Goal: Task Accomplishment & Management: Manage account settings

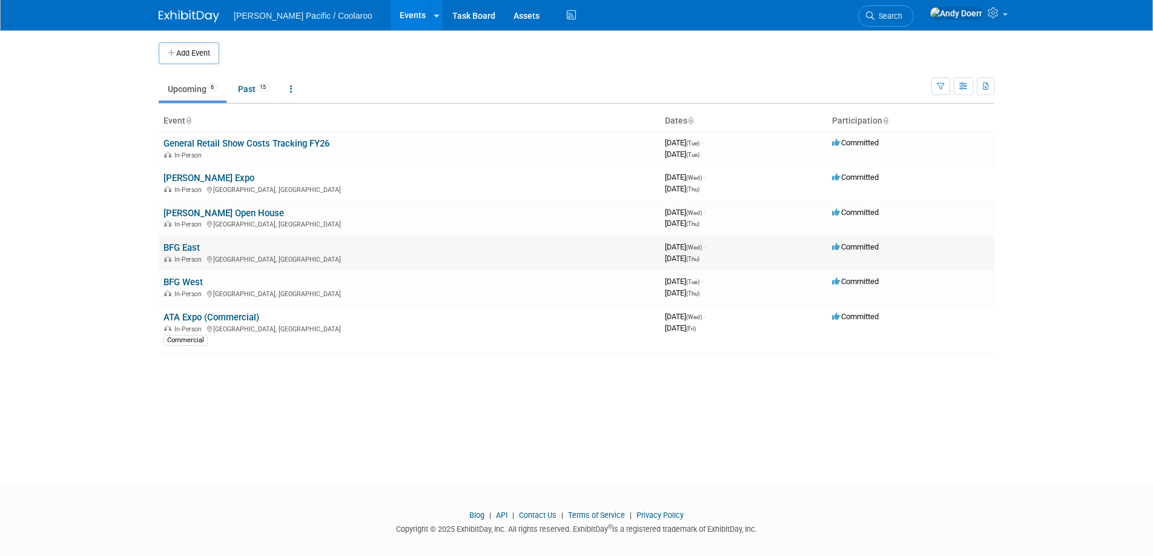
click at [186, 248] on link "BFG East" at bounding box center [182, 247] width 36 height 11
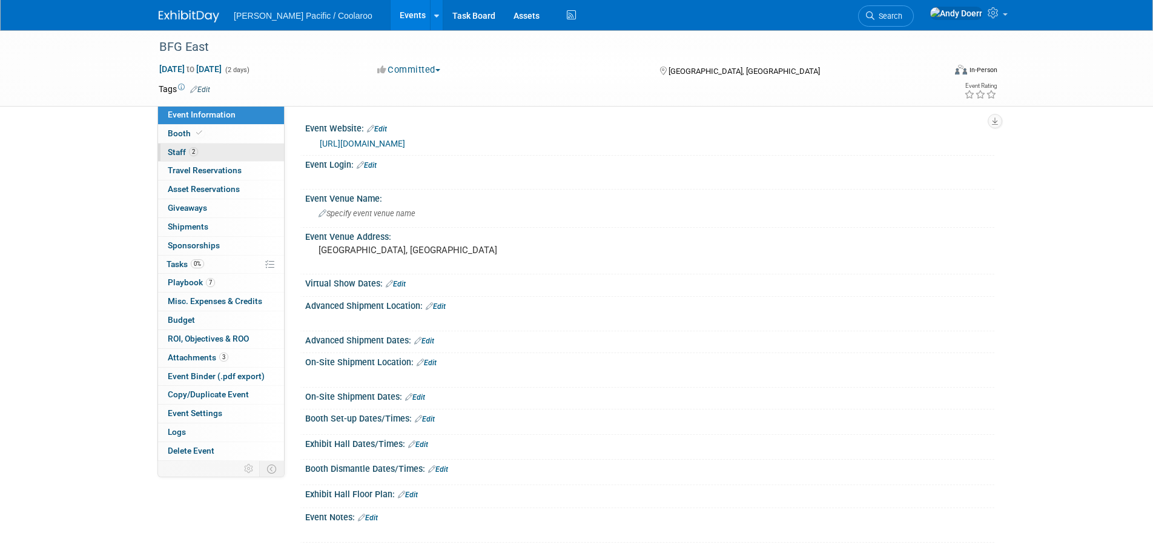
click at [225, 150] on link "2 Staff 2" at bounding box center [221, 153] width 126 height 18
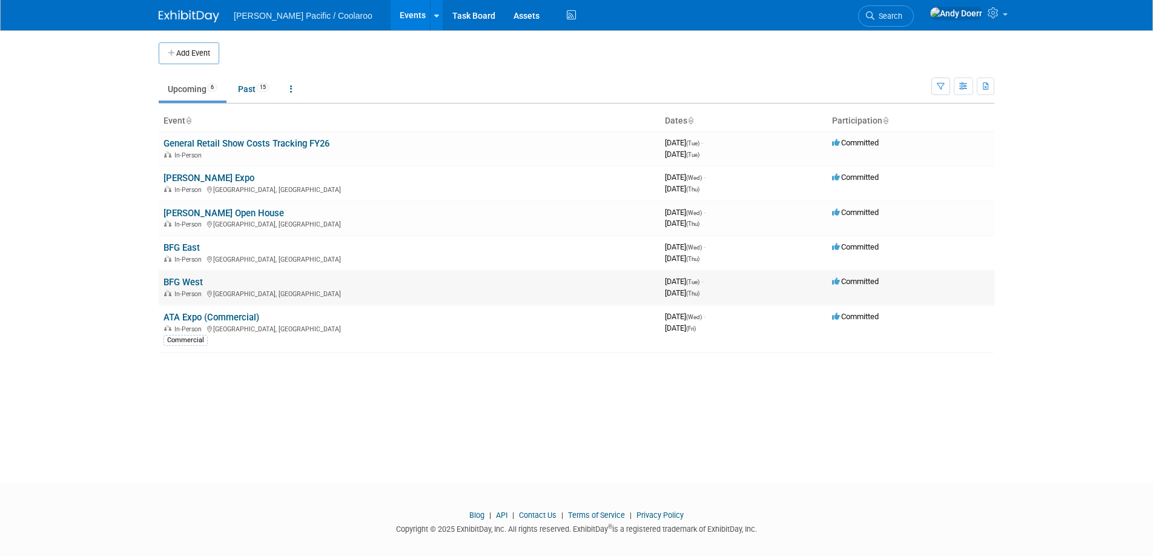
click at [190, 282] on link "BFG West" at bounding box center [183, 282] width 39 height 11
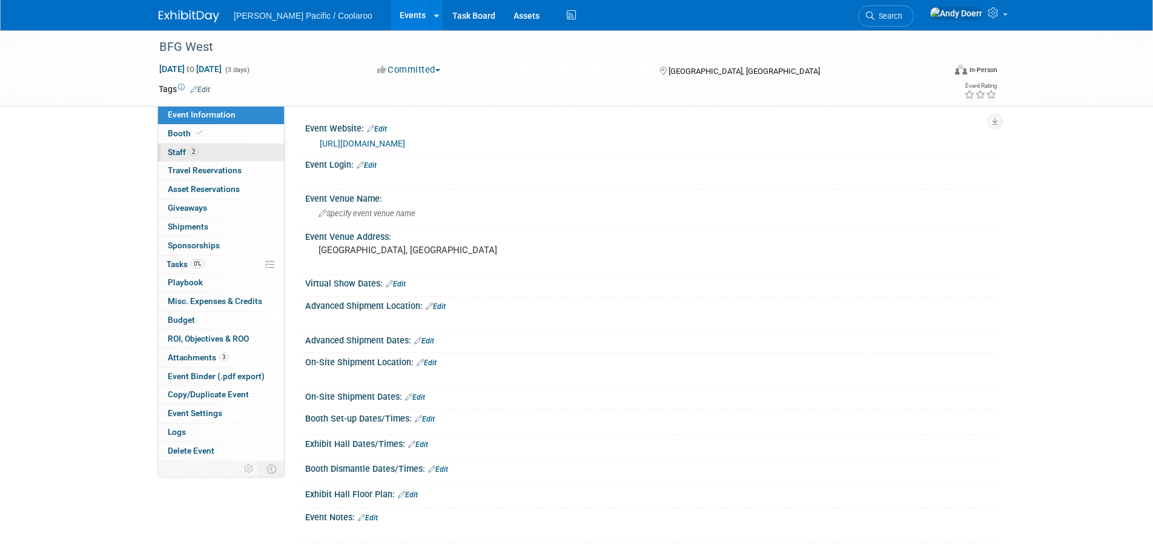
click at [222, 154] on link "2 Staff 2" at bounding box center [221, 153] width 126 height 18
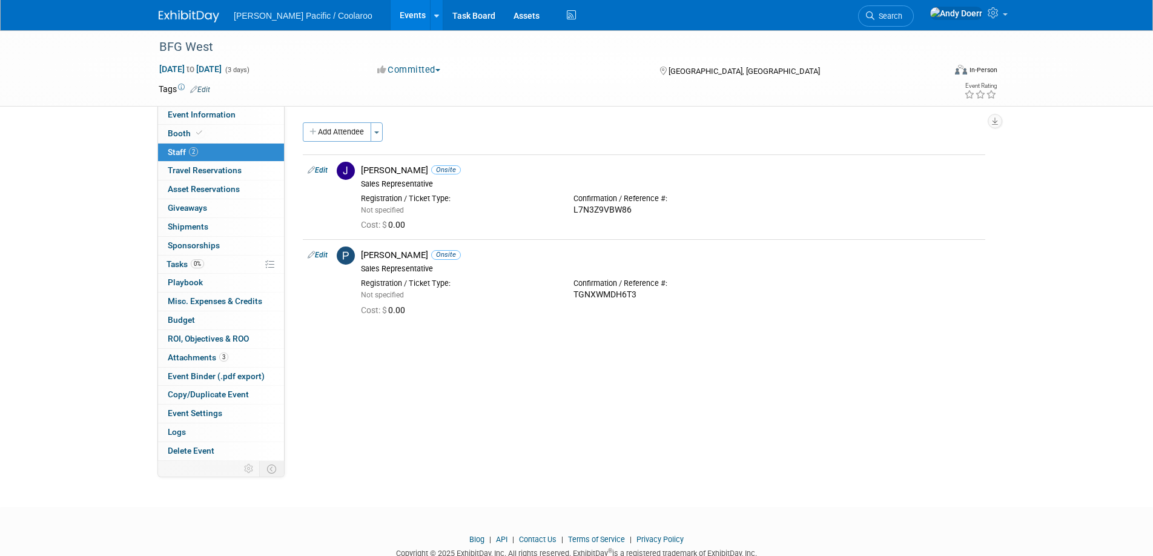
click at [196, 15] on img at bounding box center [189, 16] width 61 height 12
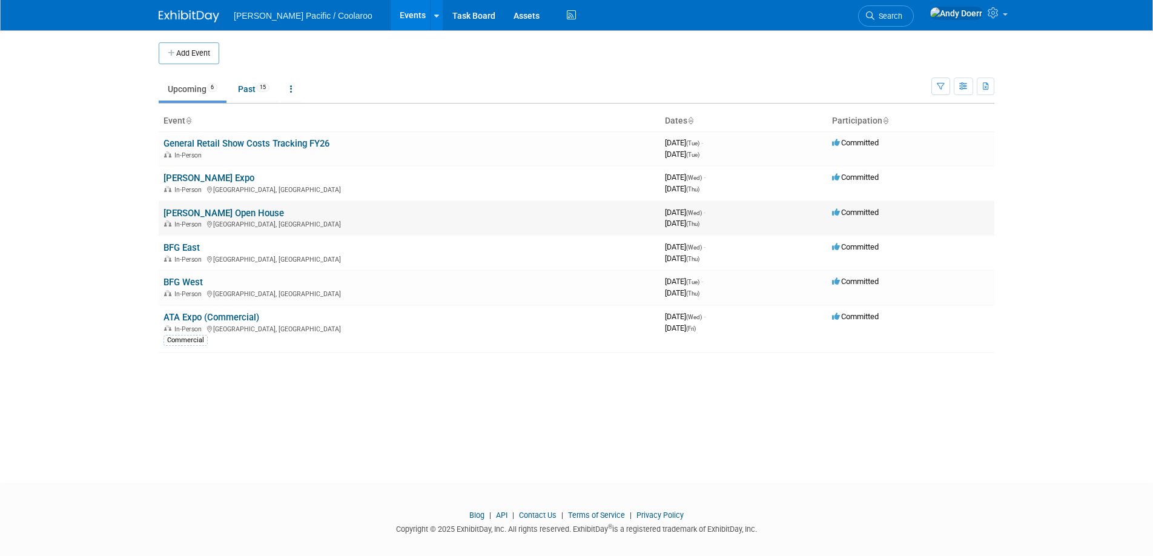
click at [205, 211] on link "[PERSON_NAME] Open House" at bounding box center [224, 213] width 121 height 11
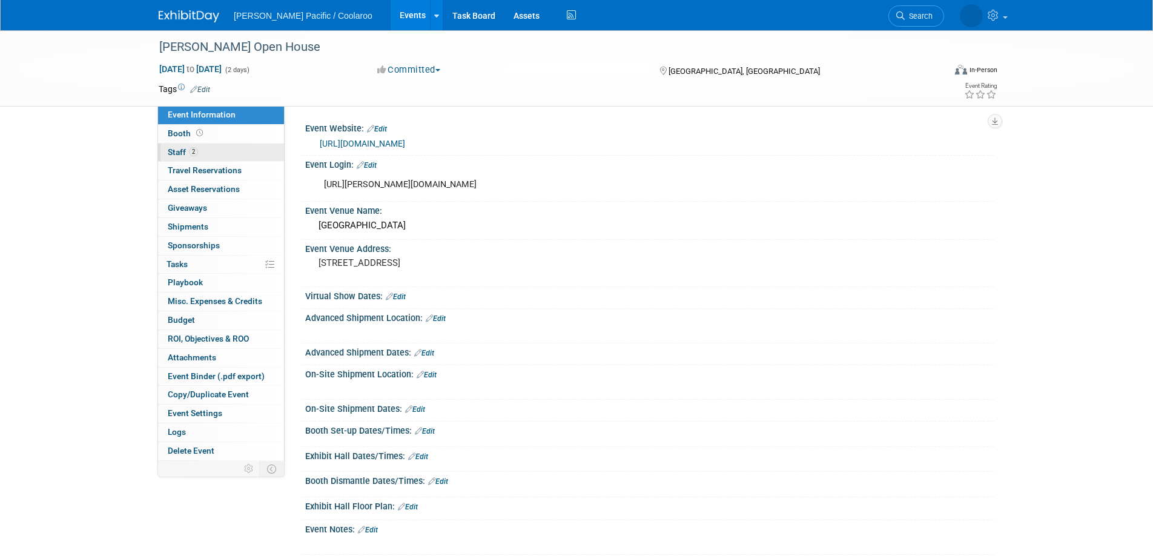
click at [224, 145] on link "2 Staff 2" at bounding box center [221, 153] width 126 height 18
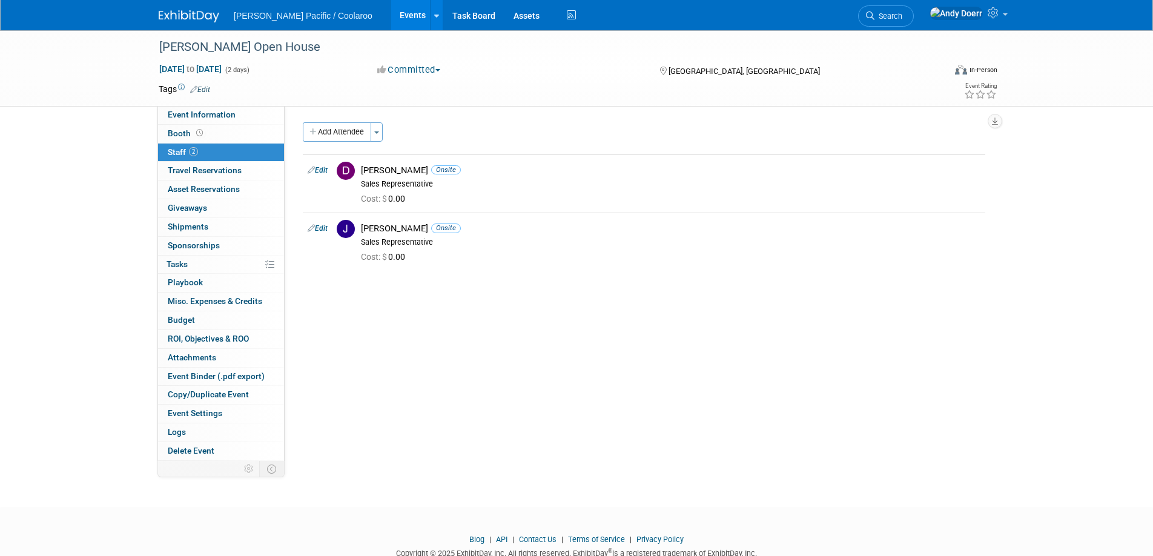
click at [191, 15] on img at bounding box center [189, 16] width 61 height 12
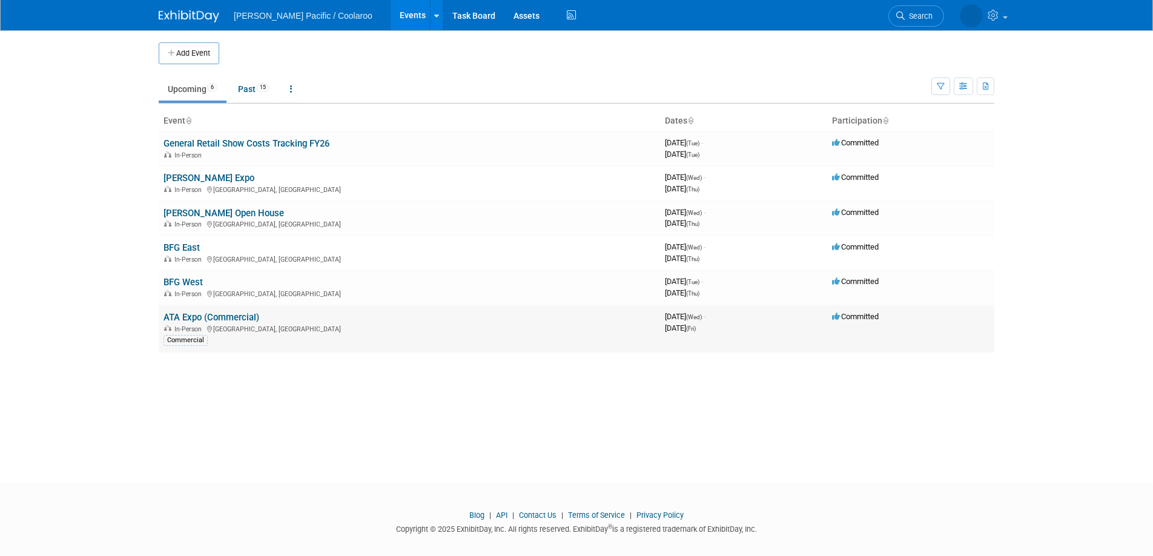
click at [230, 313] on link "ATA Expo (Commercial)" at bounding box center [212, 317] width 96 height 11
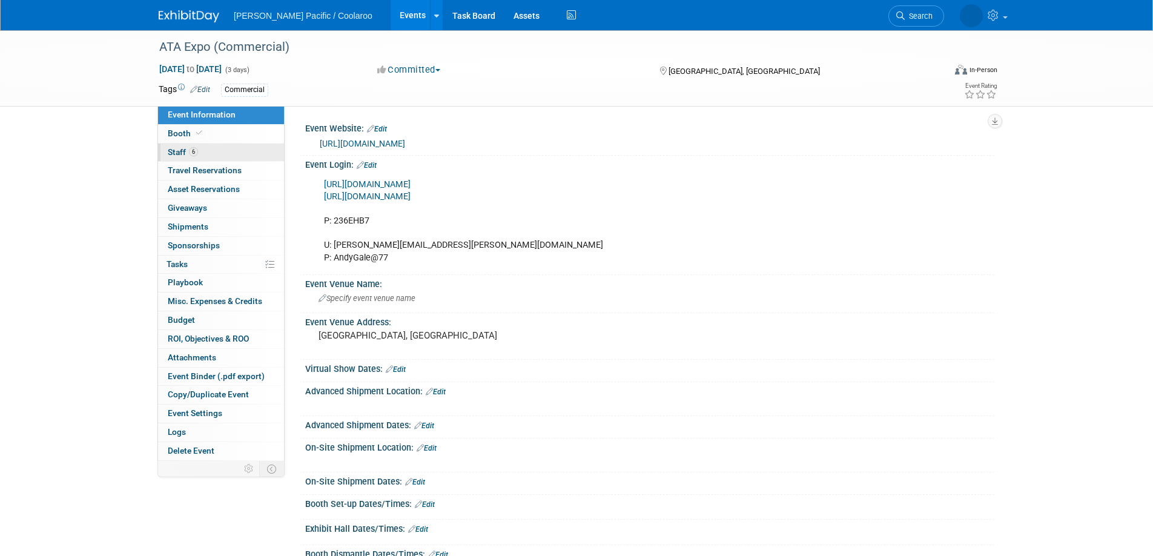
click at [221, 151] on link "6 Staff 6" at bounding box center [221, 153] width 126 height 18
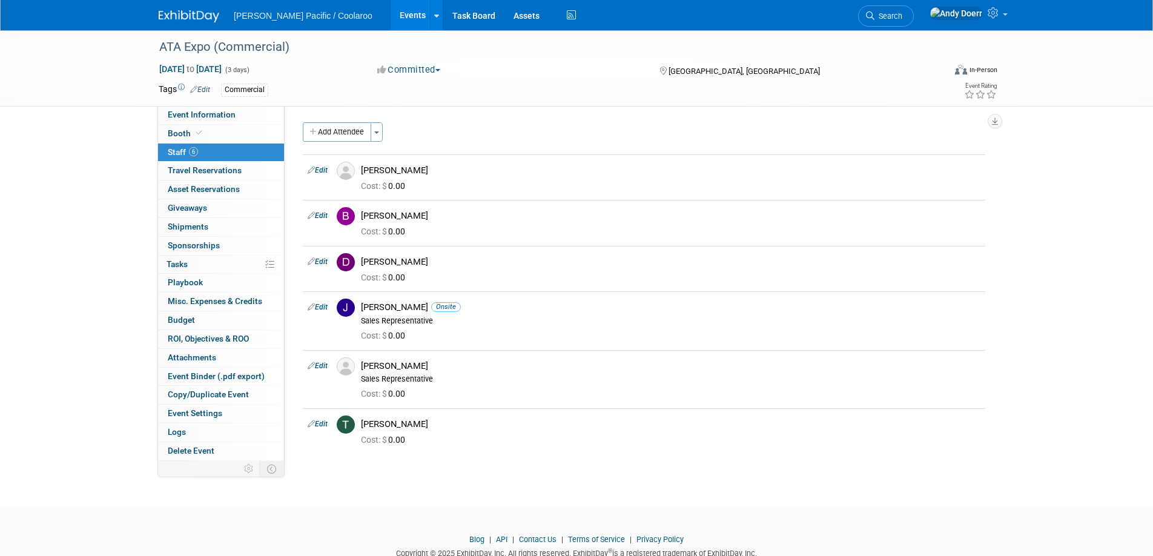
click at [188, 13] on img at bounding box center [189, 16] width 61 height 12
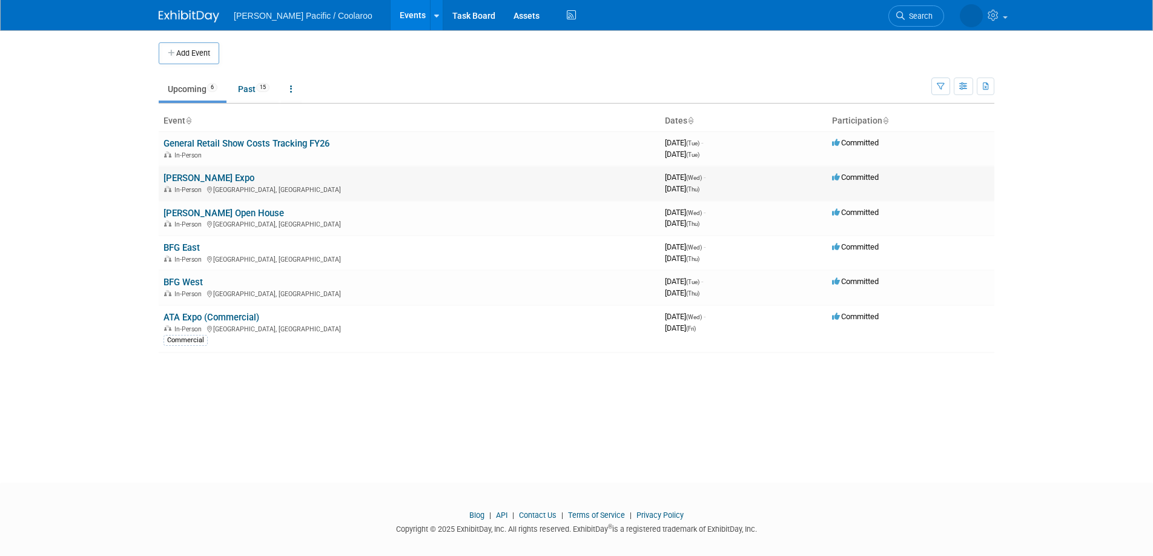
click at [194, 173] on link "[PERSON_NAME] Expo" at bounding box center [209, 178] width 91 height 11
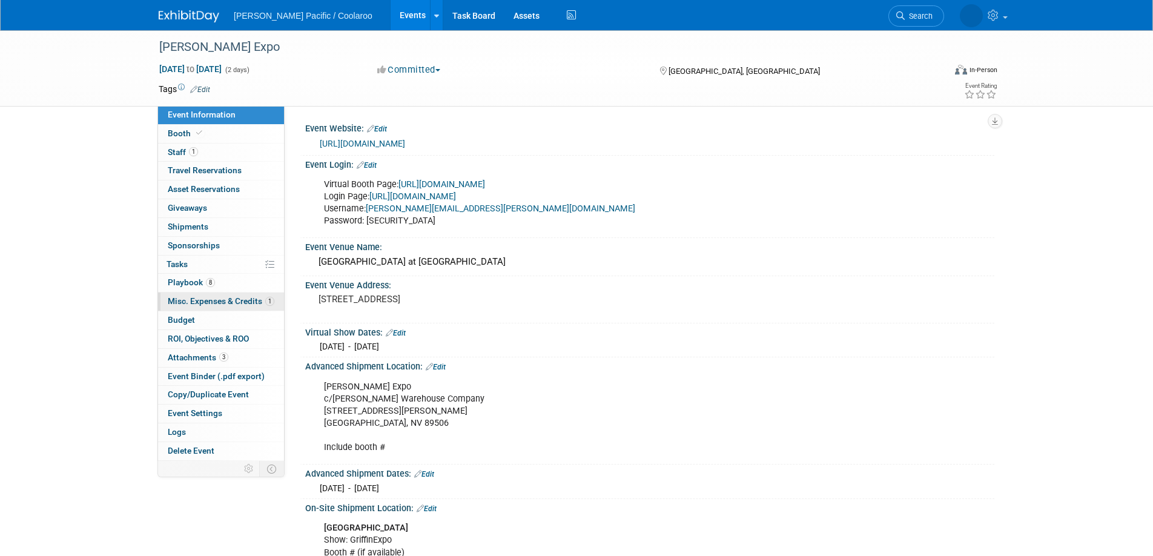
click at [238, 304] on span "Misc. Expenses & Credits 1" at bounding box center [221, 301] width 107 height 10
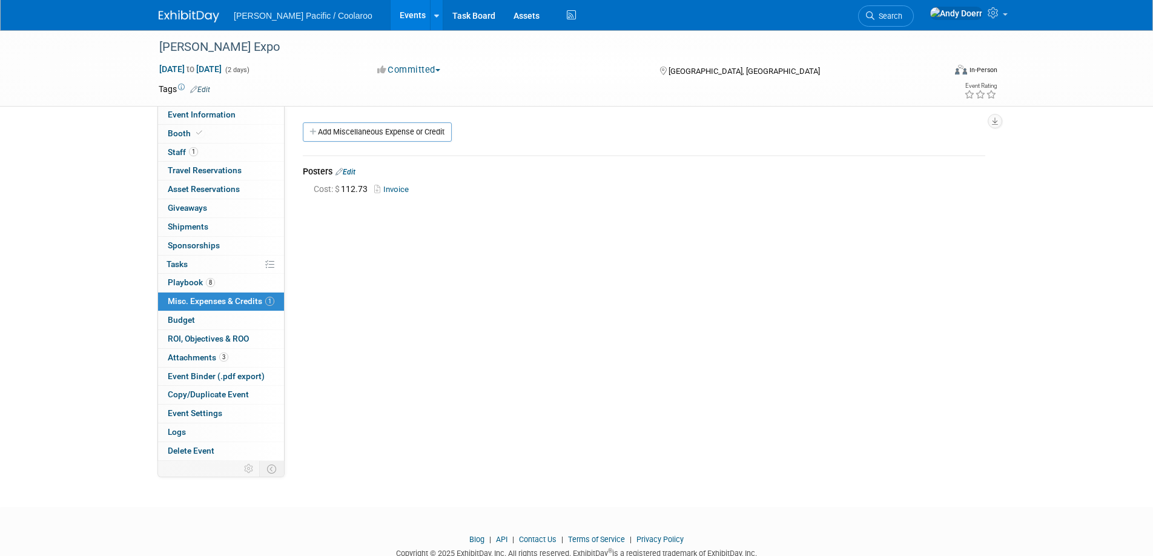
click at [203, 11] on img at bounding box center [189, 16] width 61 height 12
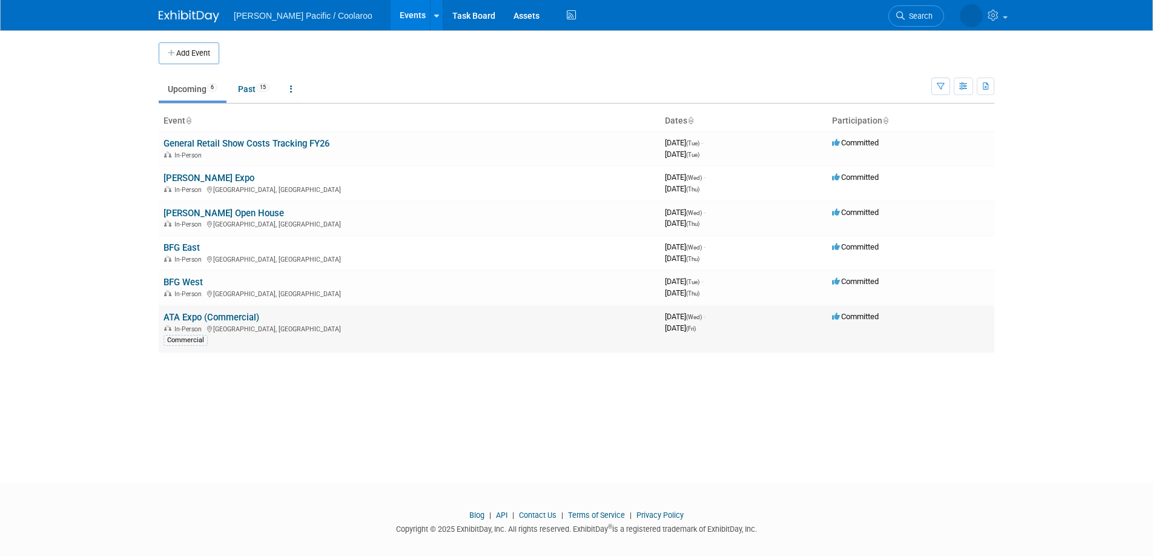
click at [225, 317] on link "ATA Expo (Commercial)" at bounding box center [212, 317] width 96 height 11
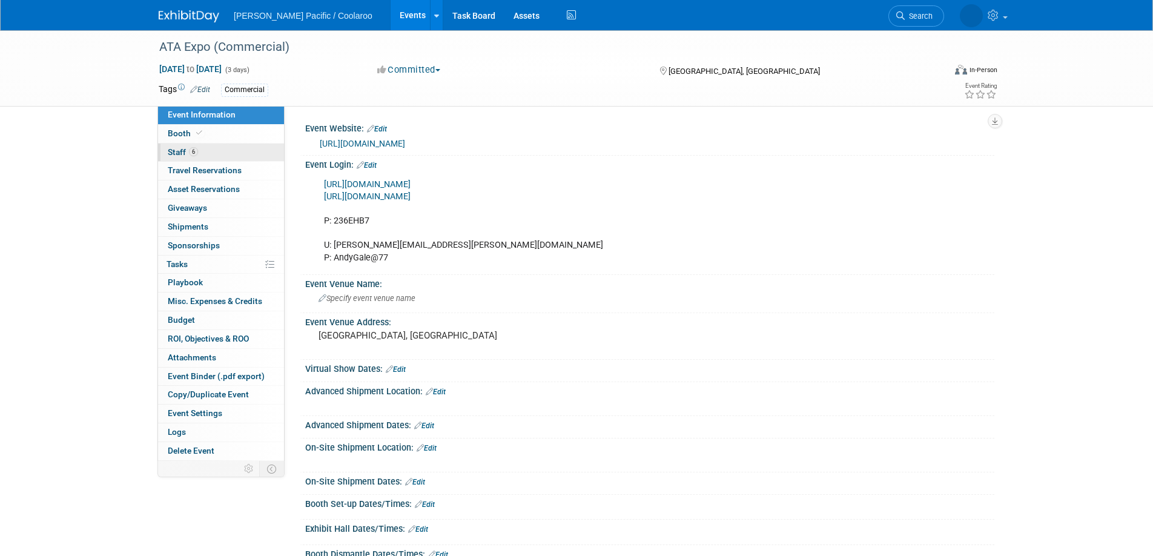
click at [222, 154] on link "6 Staff 6" at bounding box center [221, 153] width 126 height 18
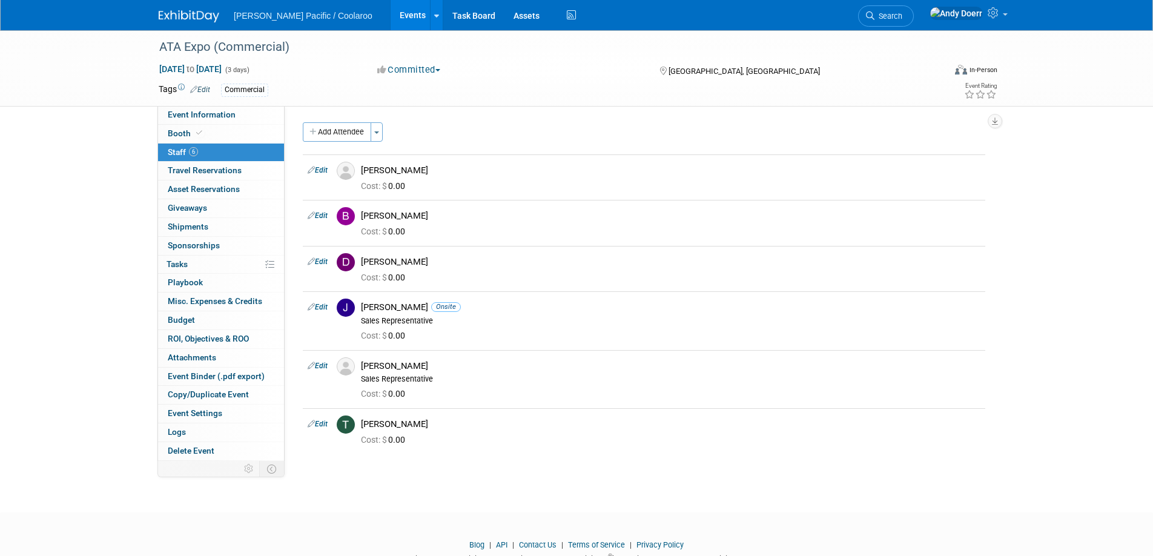
click at [684, 478] on div "ATA Expo (Commercial) Nov 5, 2025 to Nov 7, 2025 (3 days) Nov 5, 2025 to Nov 7,…" at bounding box center [576, 260] width 1153 height 460
click at [451, 363] on div "Mike Goldberg" at bounding box center [670, 366] width 619 height 12
click at [322, 363] on link "Edit" at bounding box center [318, 366] width 20 height 8
select select "173658c1-45d7-450a-8a03-2f02a76989fc"
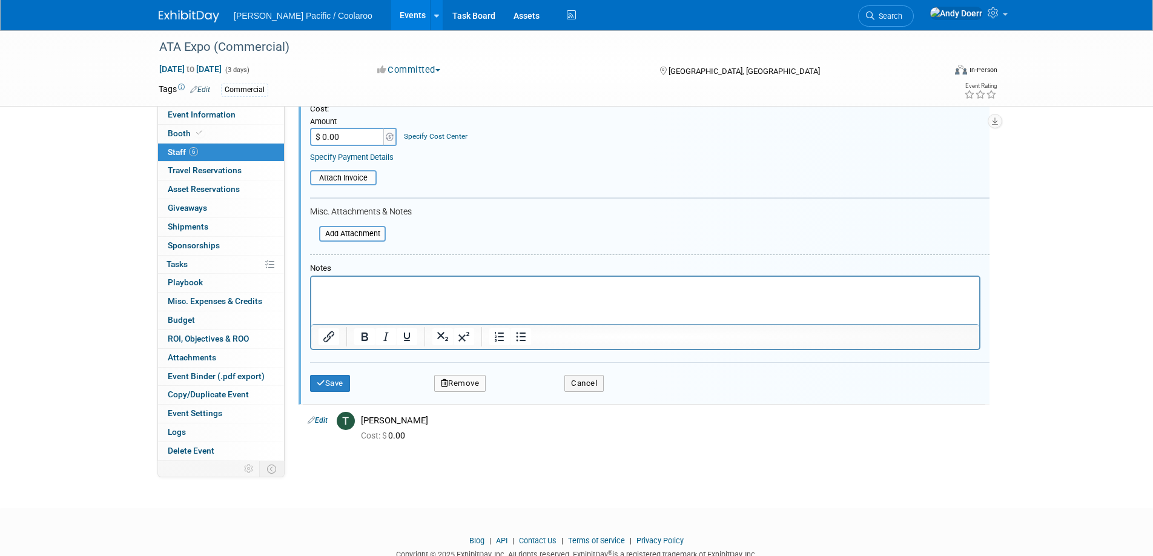
scroll to position [420, 0]
click at [473, 382] on button "Remove" at bounding box center [460, 382] width 52 height 17
click at [523, 394] on link "Yes" at bounding box center [526, 392] width 35 height 19
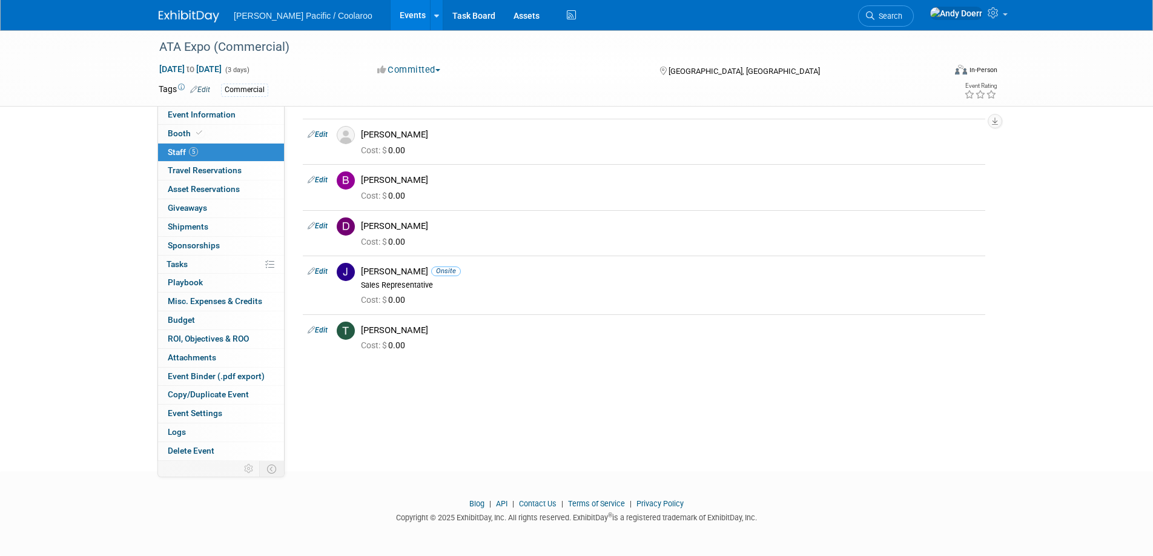
click at [718, 392] on div "Event Website: Edit https://advancedtextilesexpo.com/ Event Login: Edit https:/…" at bounding box center [640, 247] width 710 height 355
click at [507, 392] on div "Event Website: Edit https://advancedtextilesexpo.com/ Event Login: Edit https:/…" at bounding box center [640, 247] width 710 height 355
click at [314, 330] on icon at bounding box center [311, 329] width 7 height 13
select select "5e96880b-e9f9-4f24-93ad-15913a051bbf"
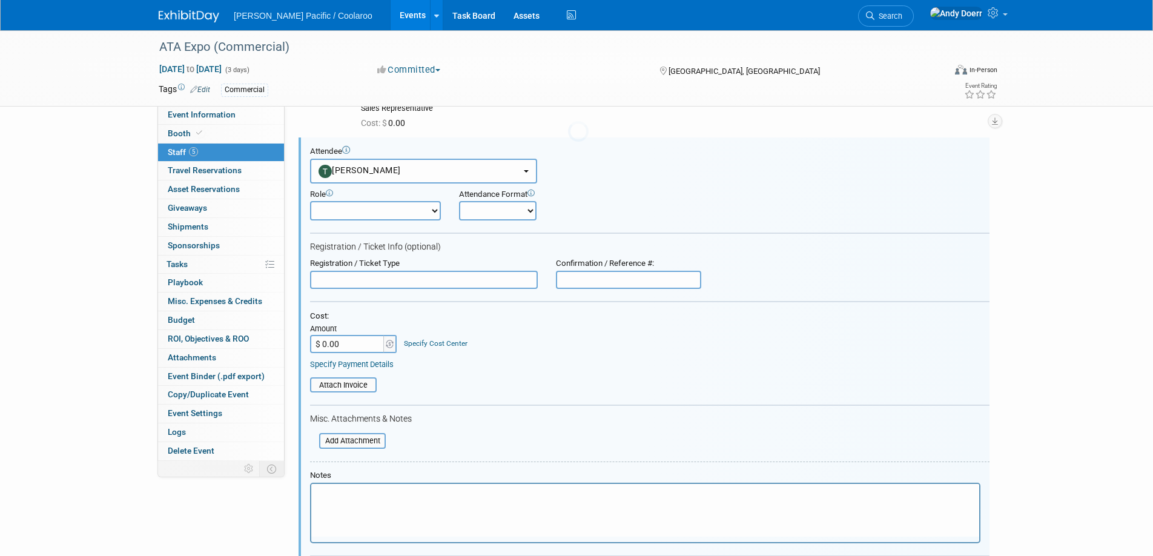
scroll to position [0, 0]
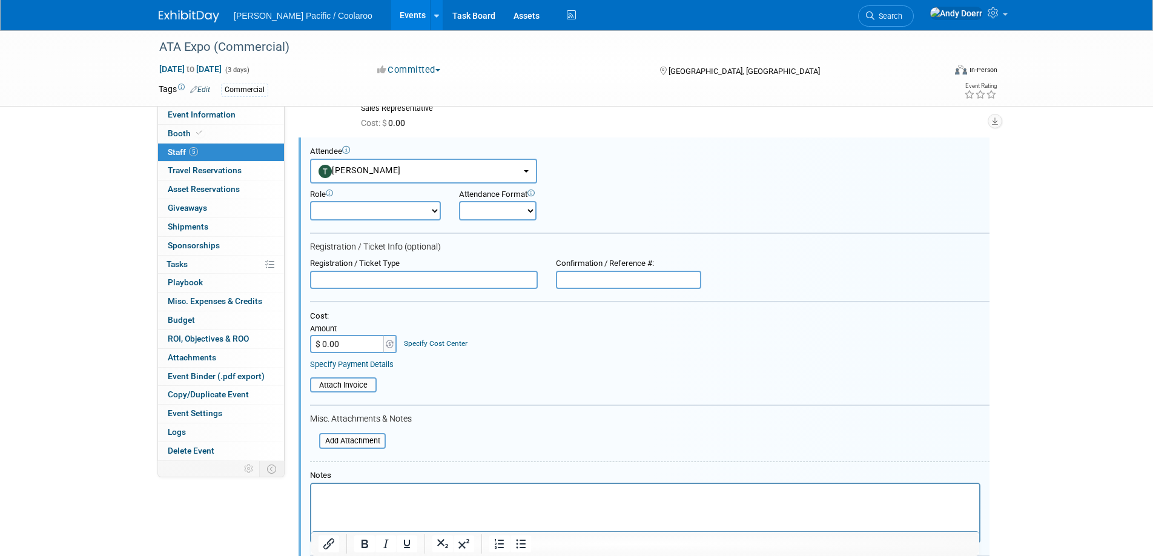
click at [516, 212] on select "Onsite Remote" at bounding box center [498, 210] width 78 height 19
select select "1"
click at [459, 201] on select "Onsite Remote" at bounding box center [498, 210] width 78 height 19
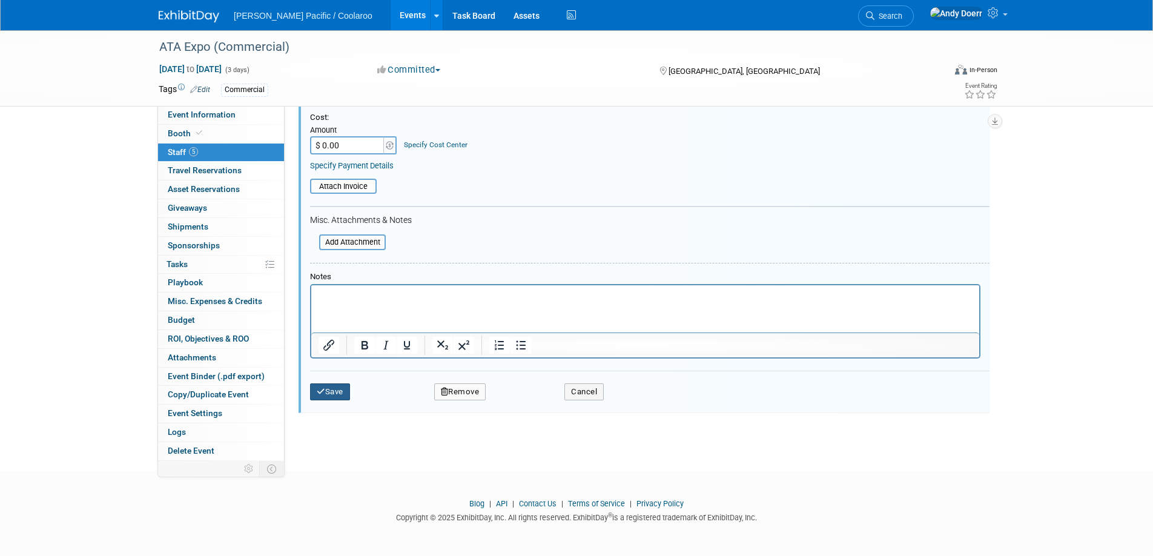
click at [329, 391] on button "Save" at bounding box center [330, 391] width 40 height 17
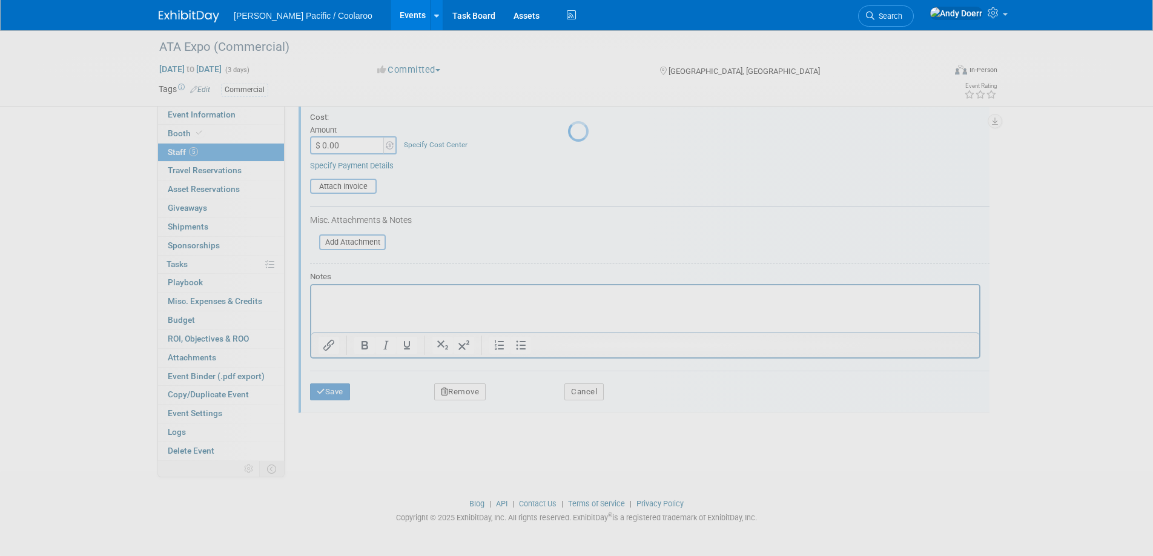
scroll to position [36, 0]
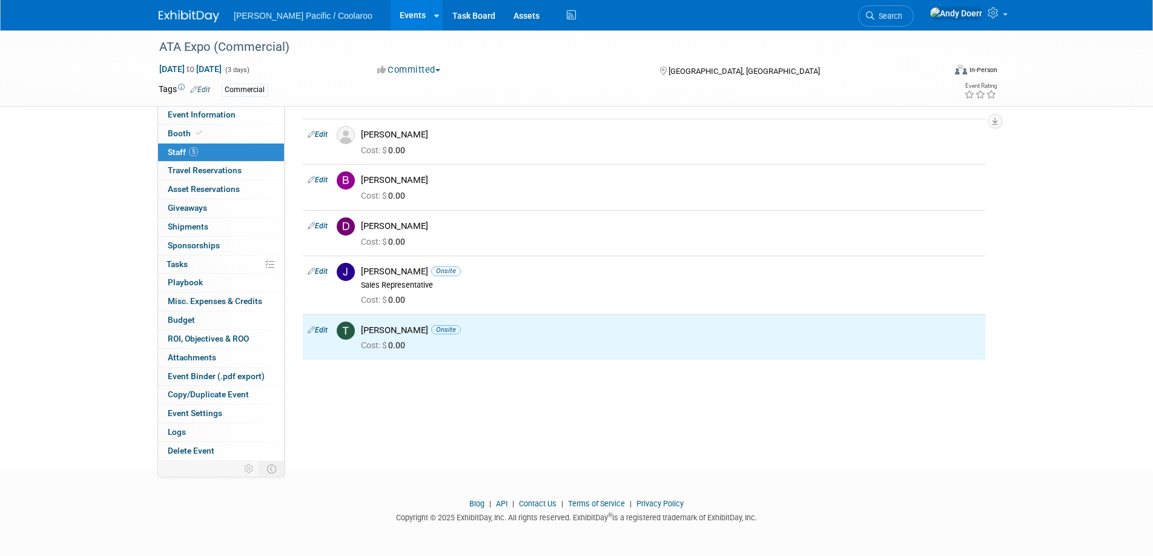
click at [321, 225] on link "Edit" at bounding box center [318, 226] width 20 height 8
select select "e6fe39ba-ea30-47fb-8843-0df076e5570c"
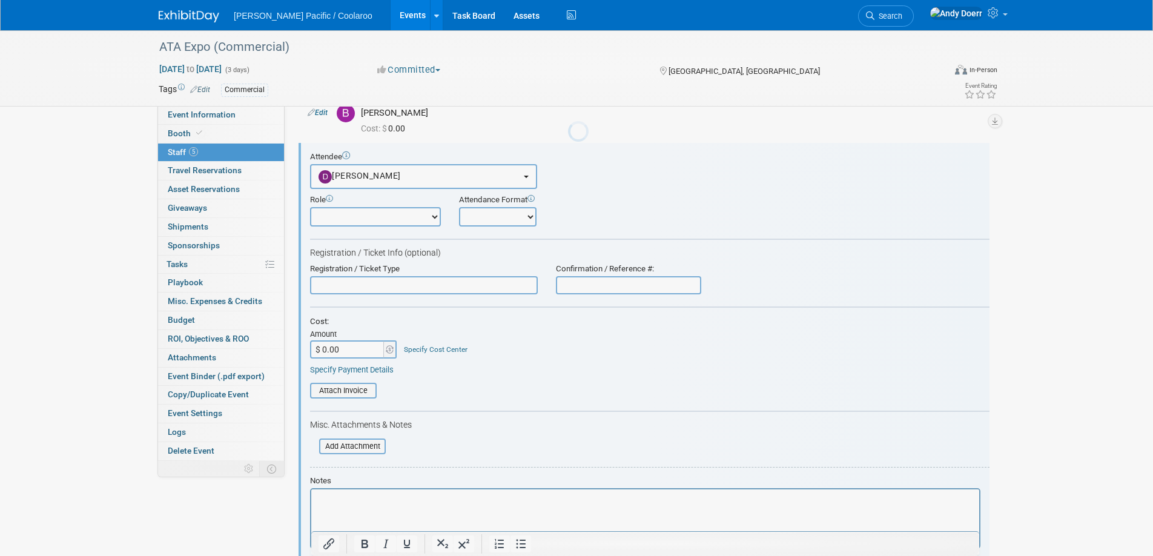
scroll to position [0, 0]
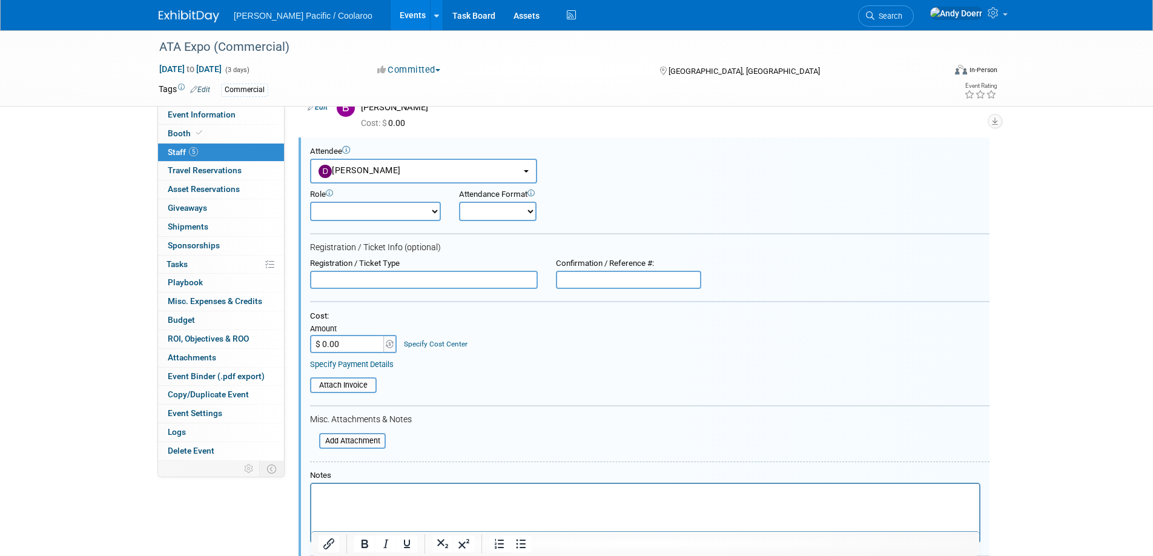
click at [509, 212] on select "Onsite Remote" at bounding box center [498, 211] width 78 height 19
select select "1"
click at [459, 202] on select "Onsite Remote" at bounding box center [498, 211] width 78 height 19
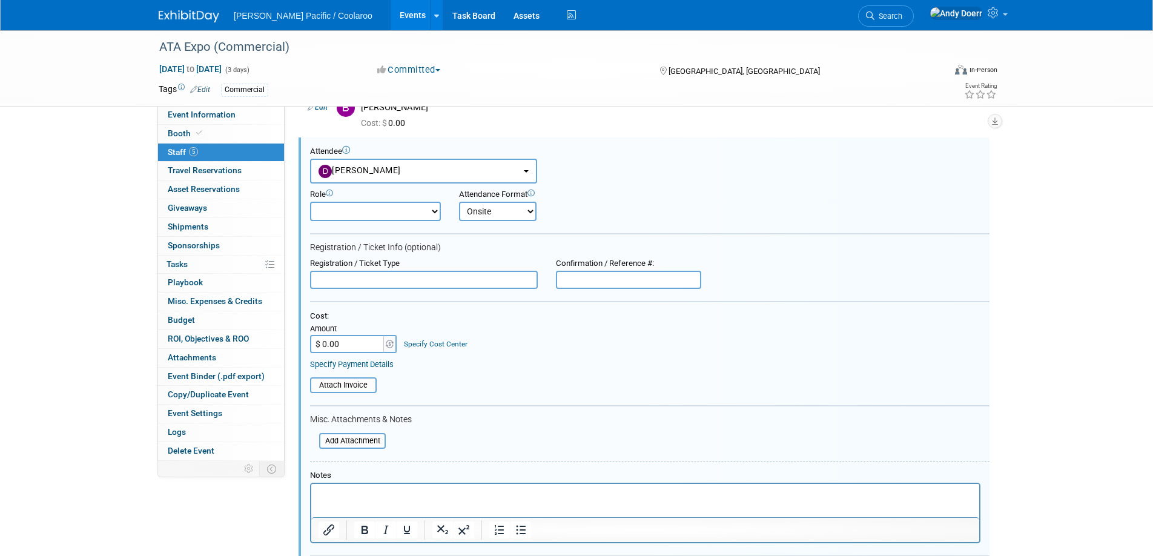
scroll to position [411, 0]
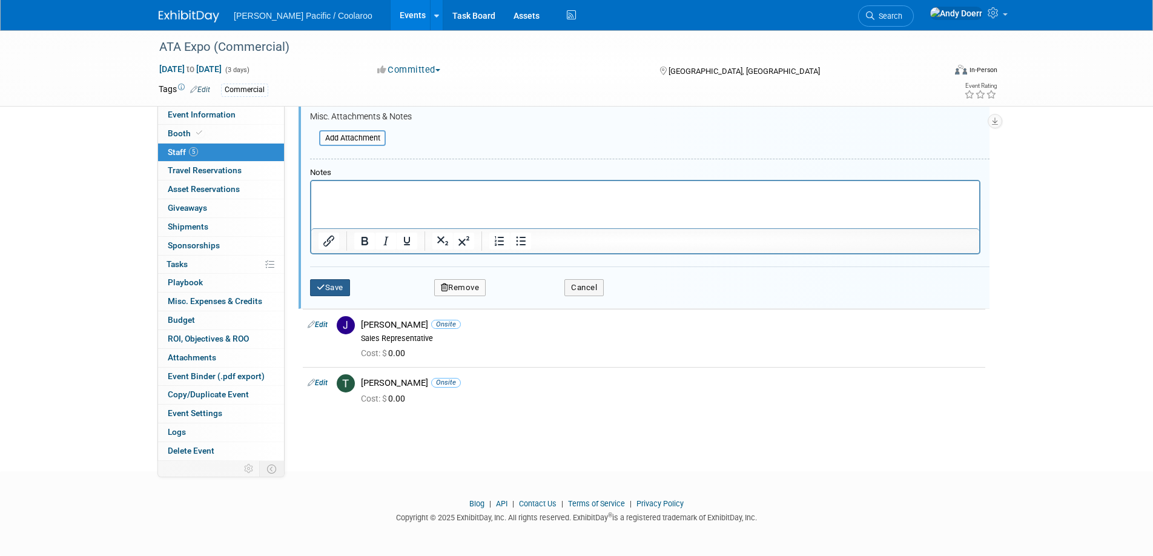
click at [323, 283] on icon "submit" at bounding box center [321, 287] width 8 height 8
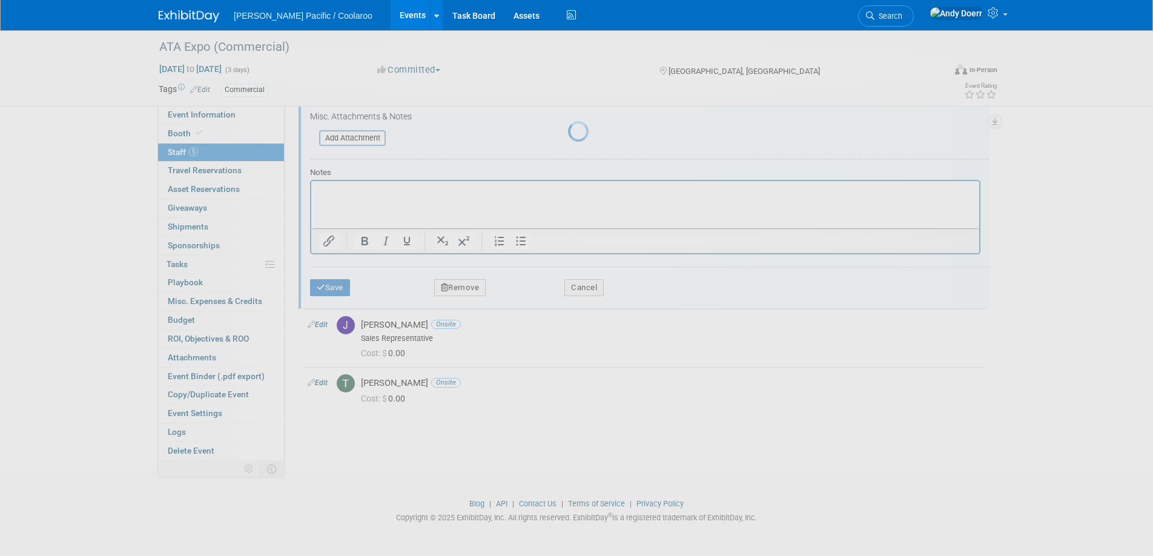
scroll to position [36, 0]
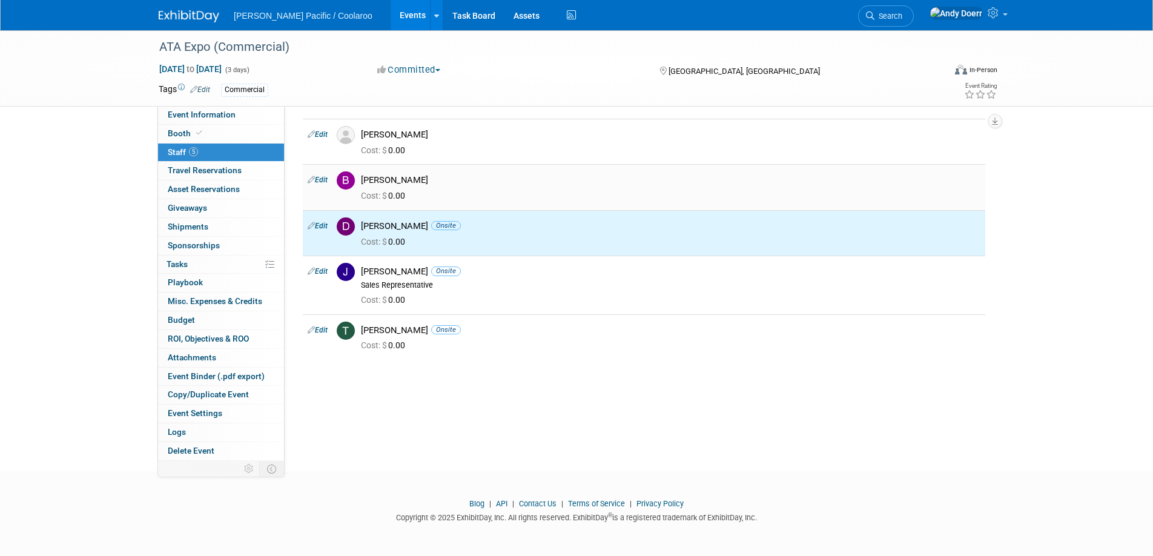
click at [324, 179] on link "Edit" at bounding box center [318, 180] width 20 height 8
select select "a39f4ca3-d770-47eb-ad99-d4034b7fff54"
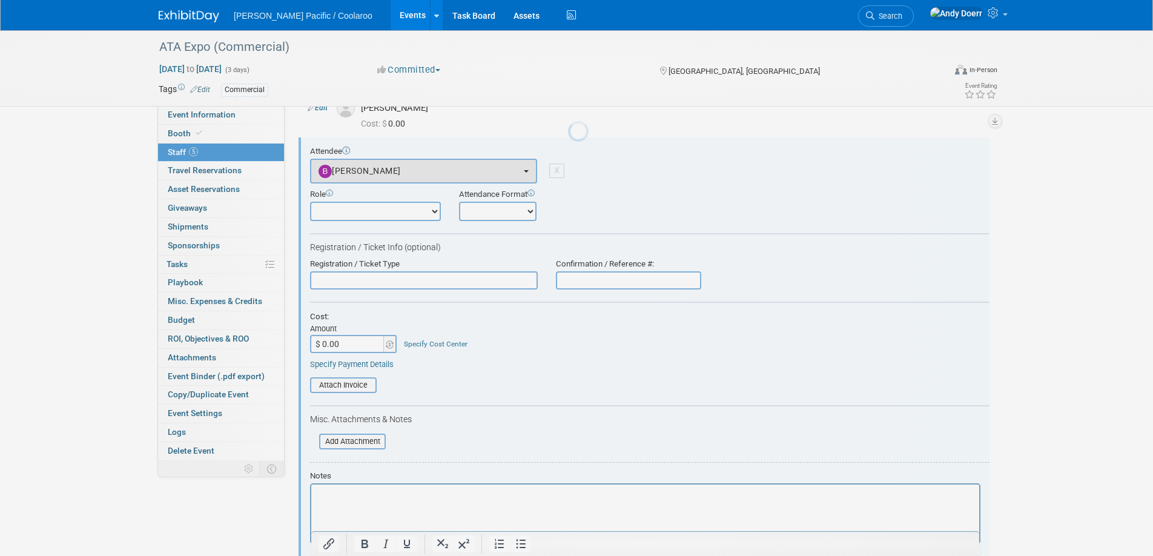
scroll to position [62, 0]
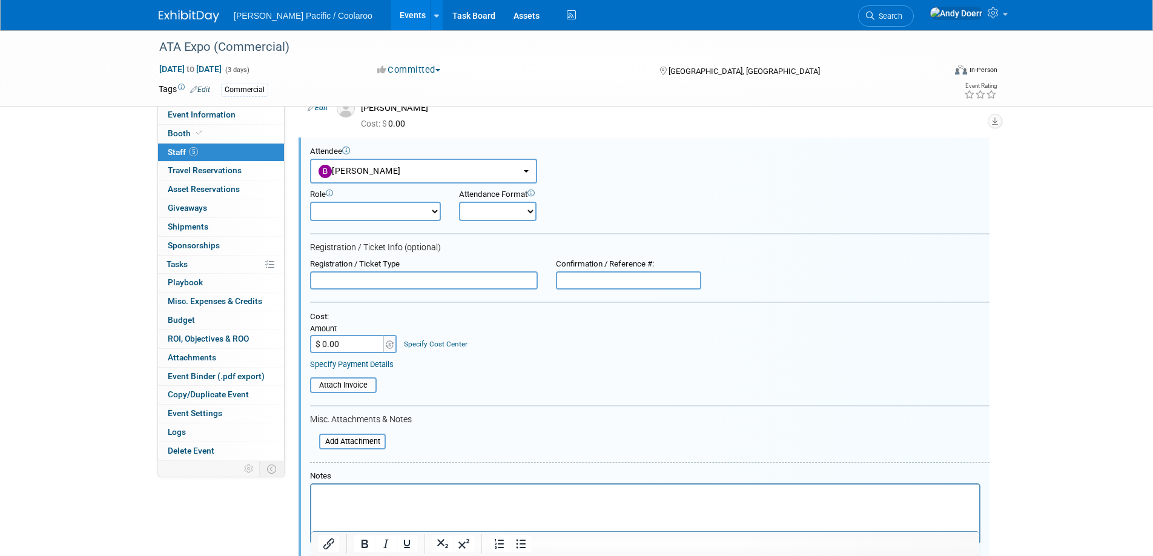
click at [523, 213] on select "Onsite Remote" at bounding box center [498, 211] width 78 height 19
select select "1"
click at [459, 202] on select "Onsite Remote" at bounding box center [498, 211] width 78 height 19
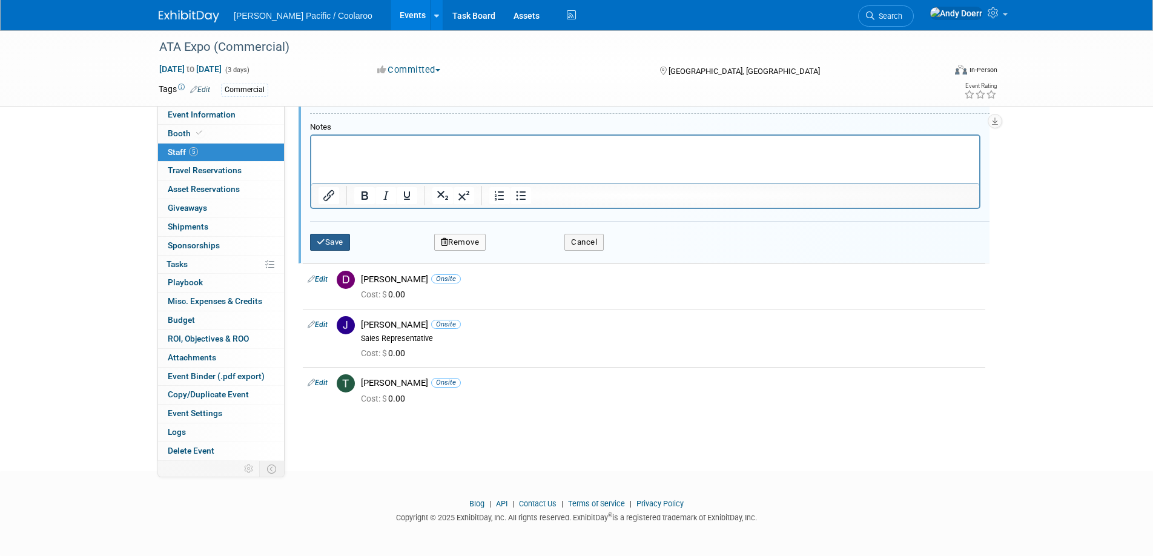
click at [331, 240] on button "Save" at bounding box center [330, 242] width 40 height 17
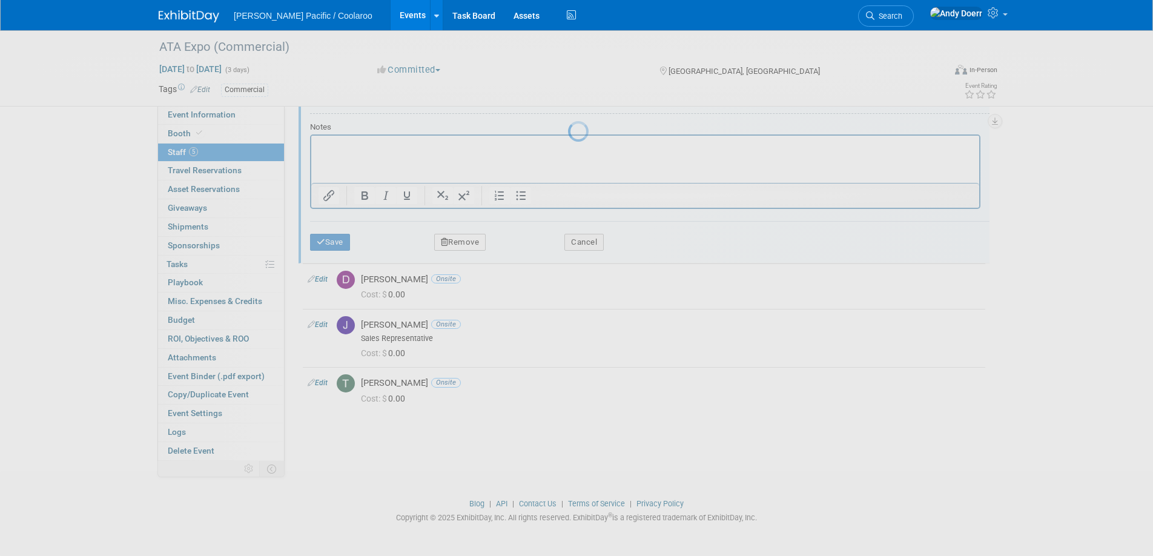
scroll to position [36, 0]
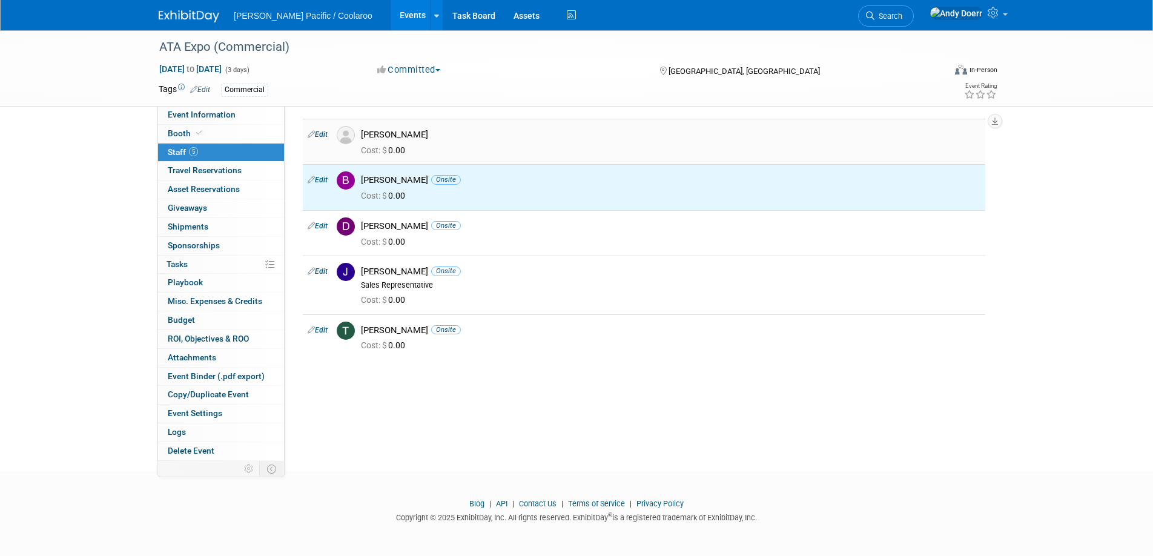
click at [323, 133] on link "Edit" at bounding box center [318, 134] width 20 height 8
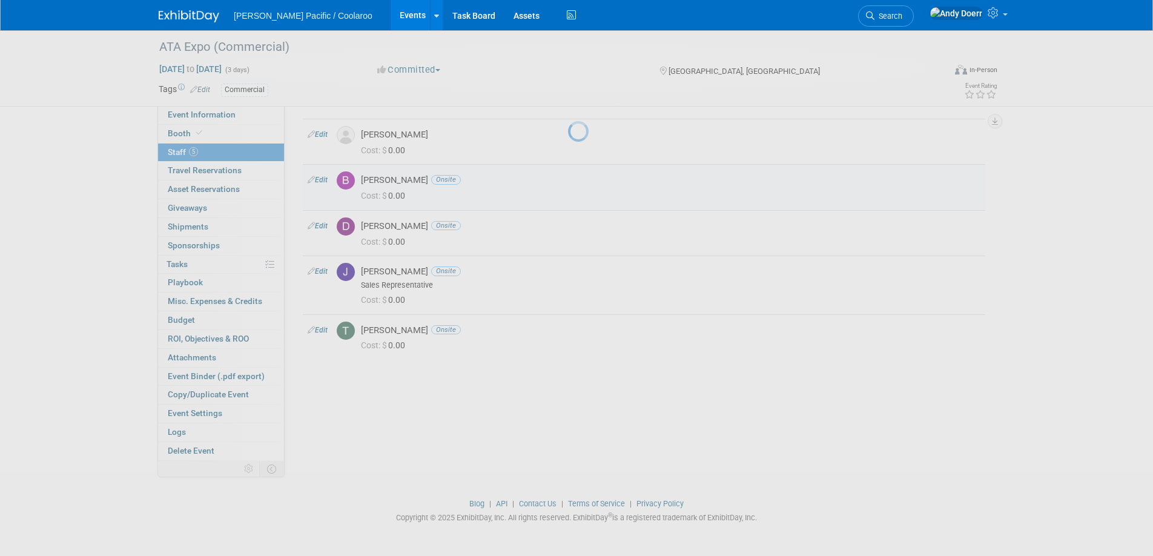
select select "98785ab8-28ad-4bc9-b558-bfbe4ca2339a"
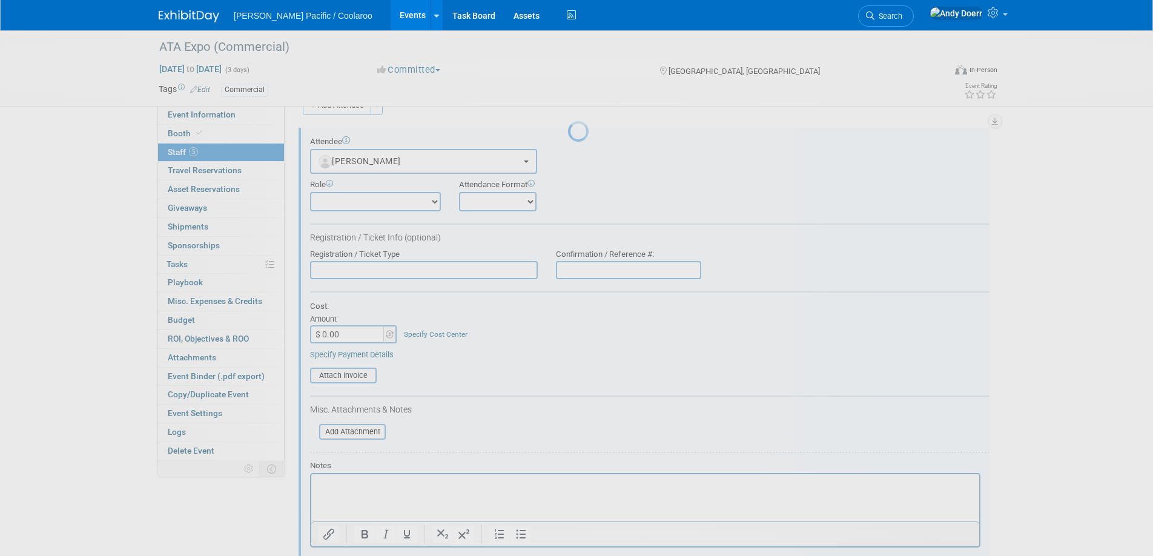
scroll to position [17, 0]
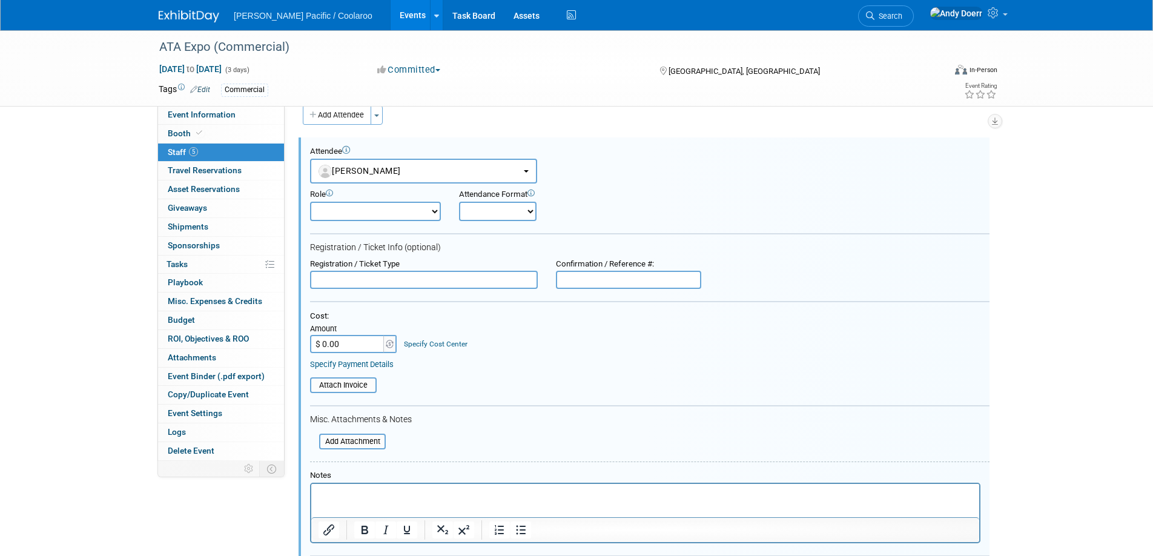
click at [507, 209] on select "Onsite Remote" at bounding box center [498, 211] width 78 height 19
select select "1"
click at [459, 202] on select "Onsite Remote" at bounding box center [498, 211] width 78 height 19
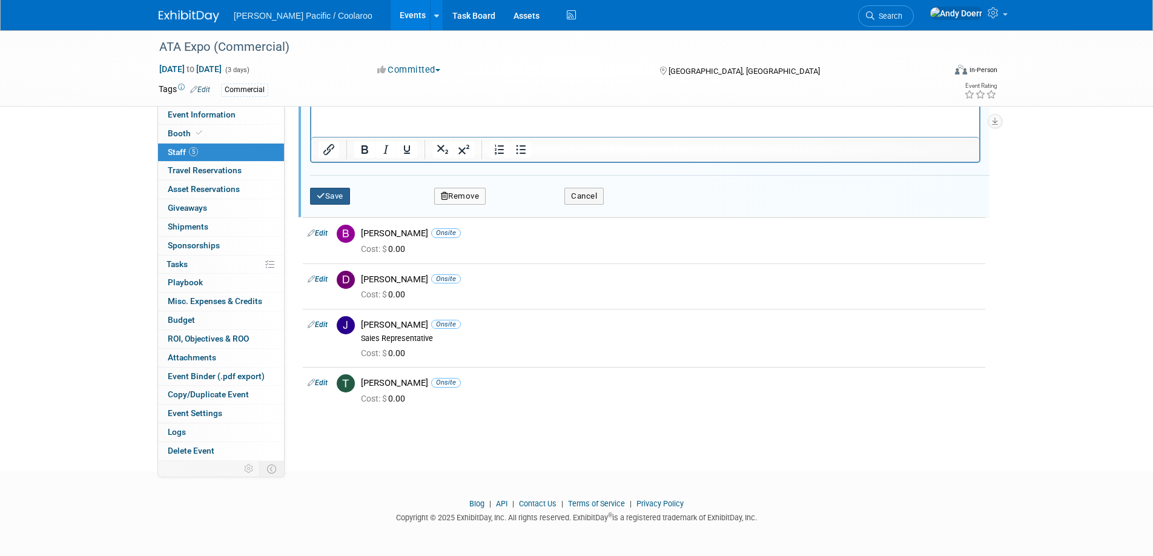
click at [338, 197] on button "Save" at bounding box center [330, 196] width 40 height 17
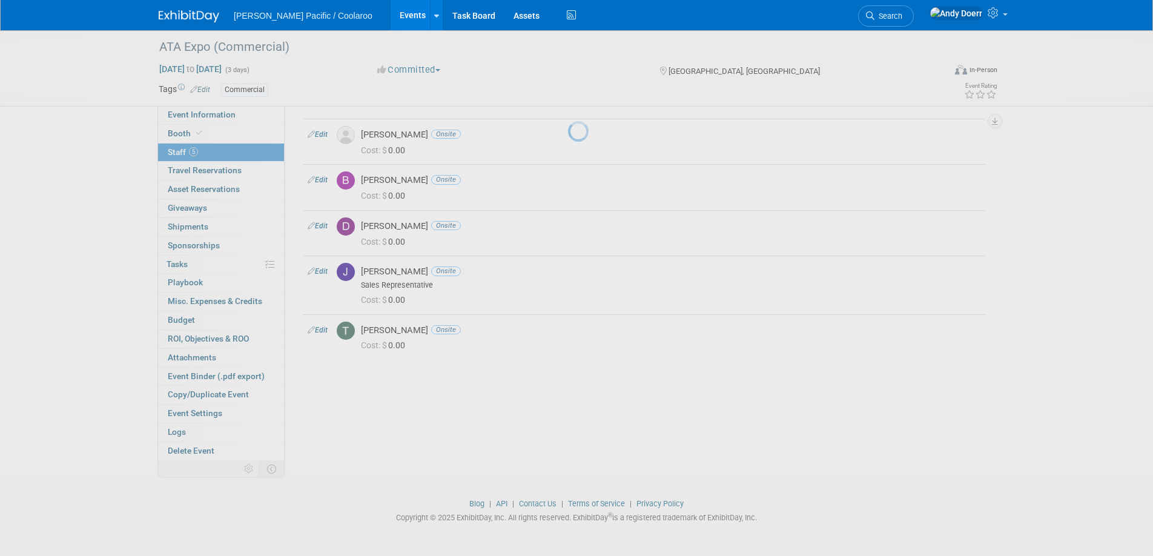
scroll to position [36, 0]
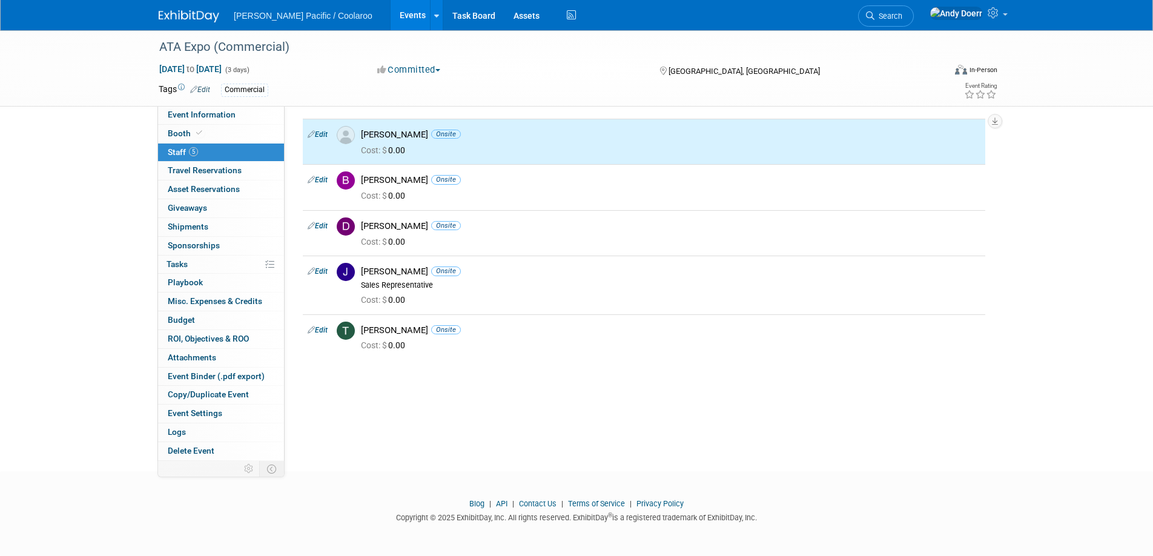
click at [572, 398] on div "Event Website: Edit https://advancedtextilesexpo.com/ Event Login: Edit https:/…" at bounding box center [640, 247] width 710 height 355
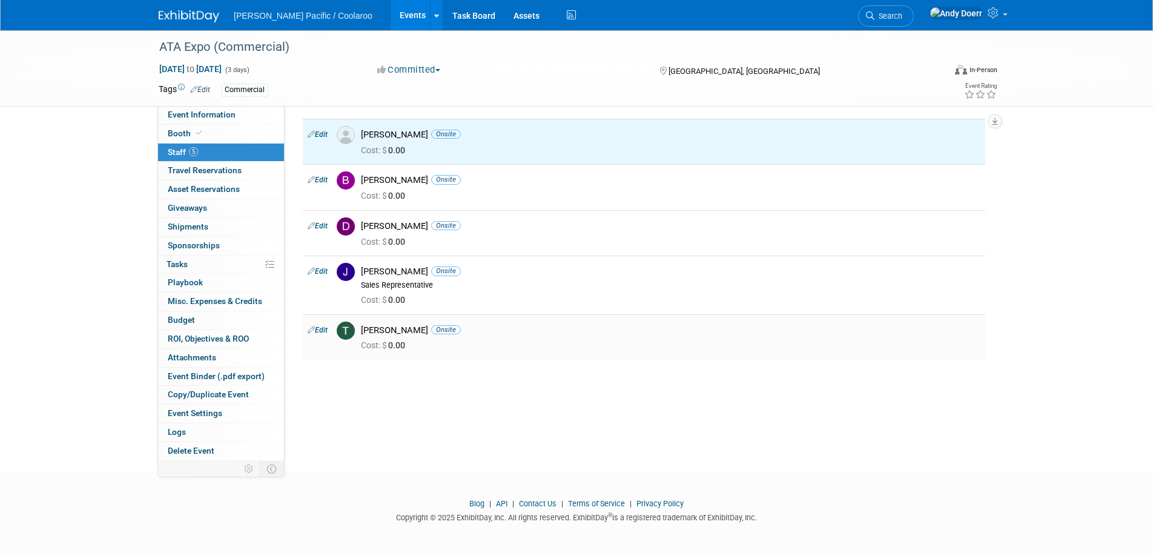
scroll to position [35, 0]
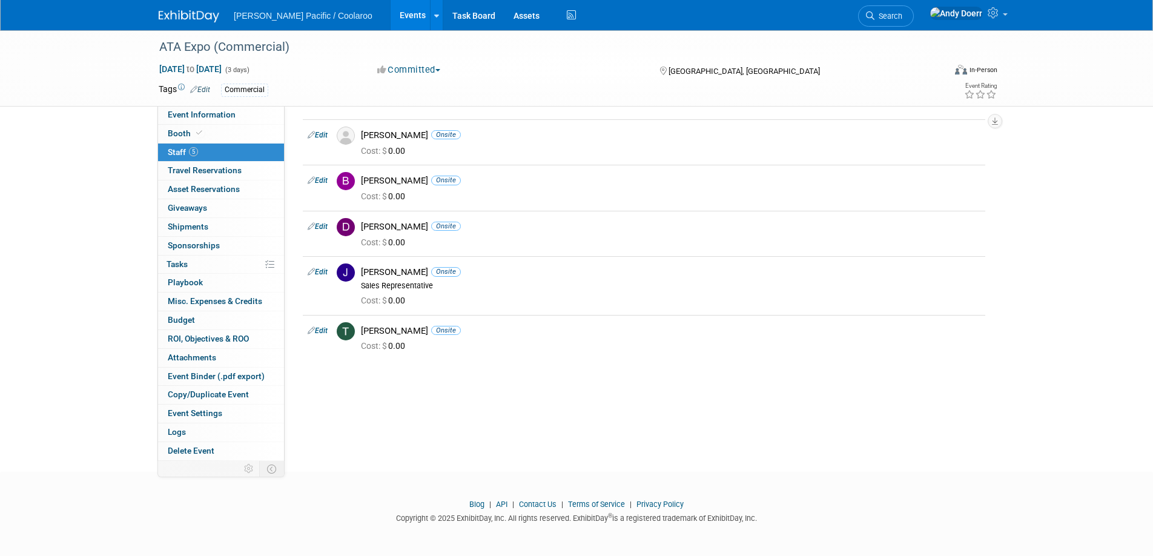
click at [182, 8] on link at bounding box center [196, 10] width 75 height 10
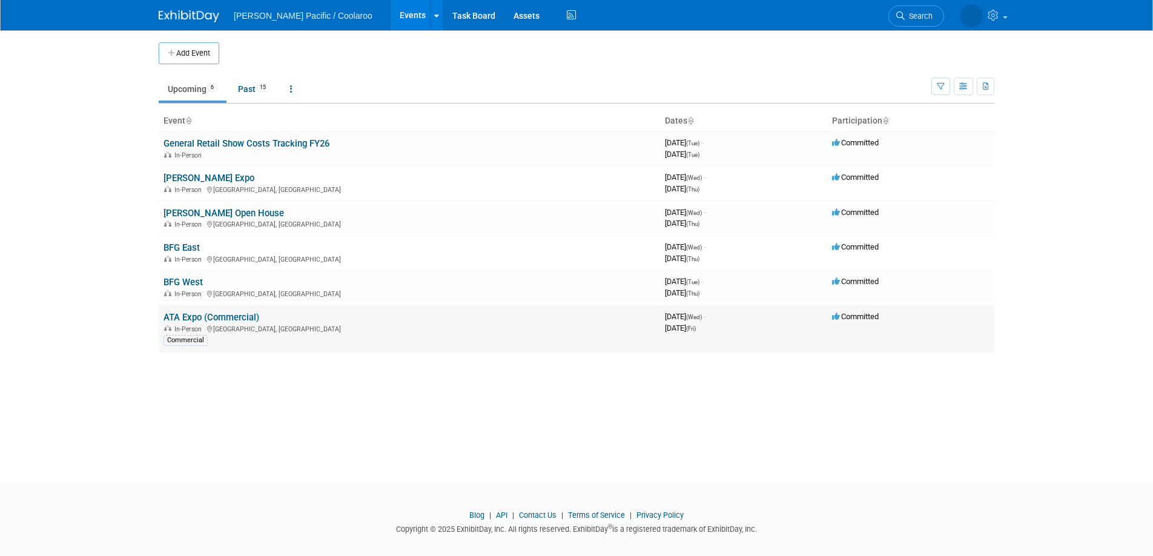
click at [220, 308] on td "ATA Expo (Commercial) In-Person [GEOGRAPHIC_DATA], [GEOGRAPHIC_DATA] Commercial" at bounding box center [409, 329] width 501 height 48
click at [224, 318] on link "ATA Expo (Commercial)" at bounding box center [212, 317] width 96 height 11
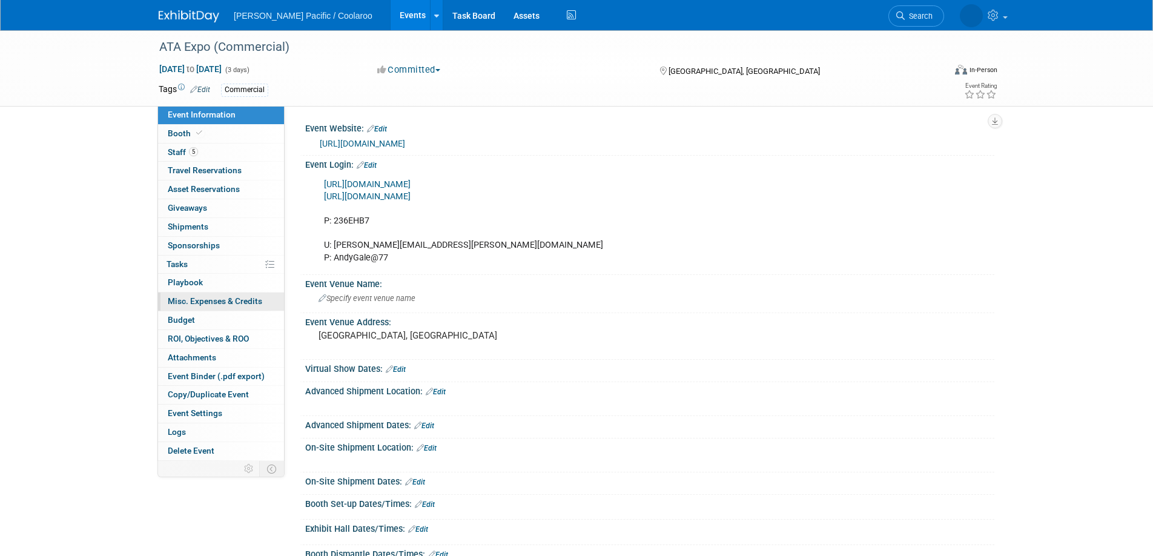
click at [244, 305] on span "Misc. Expenses & Credits 0" at bounding box center [215, 301] width 94 height 10
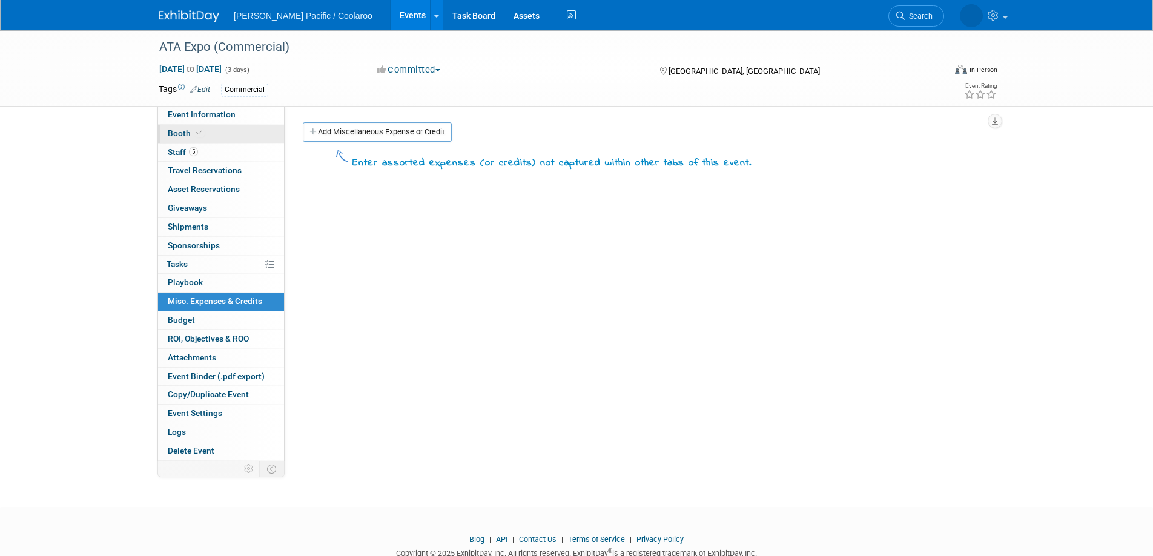
click at [227, 128] on link "Booth" at bounding box center [221, 134] width 126 height 18
